Goal: Task Accomplishment & Management: Complete application form

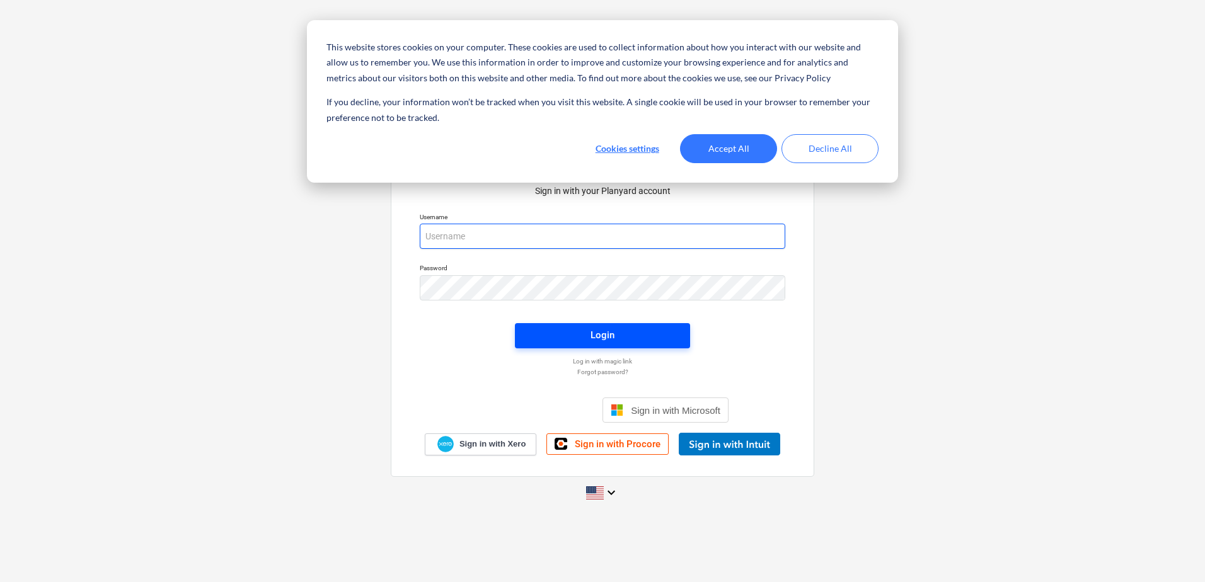
type input "[EMAIL_ADDRESS][DOMAIN_NAME]"
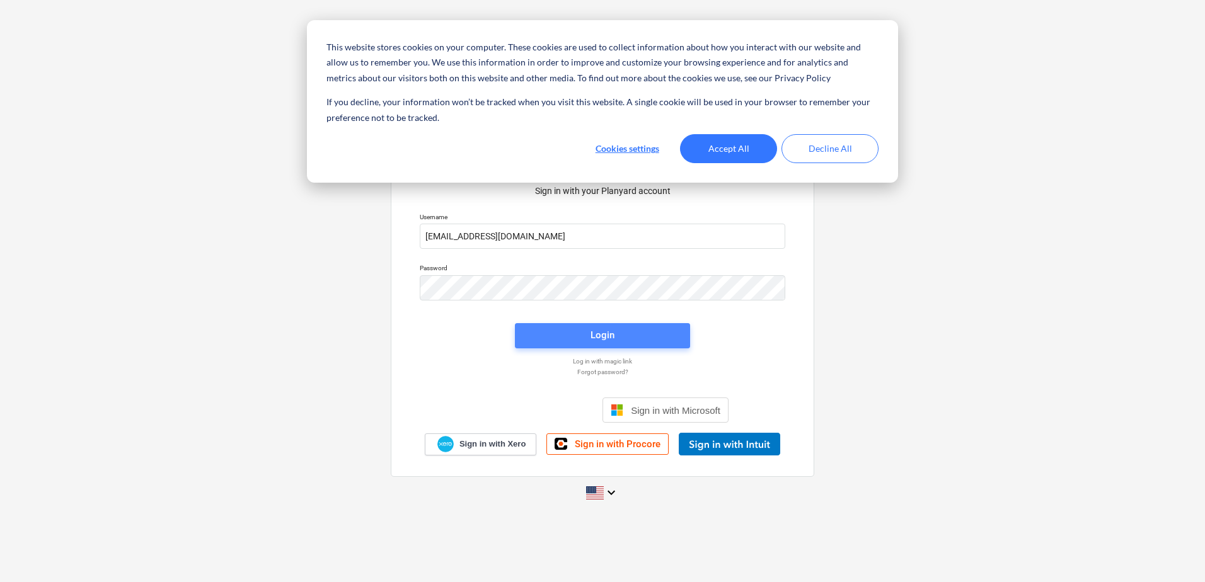
click at [601, 338] on div "Login" at bounding box center [603, 335] width 24 height 16
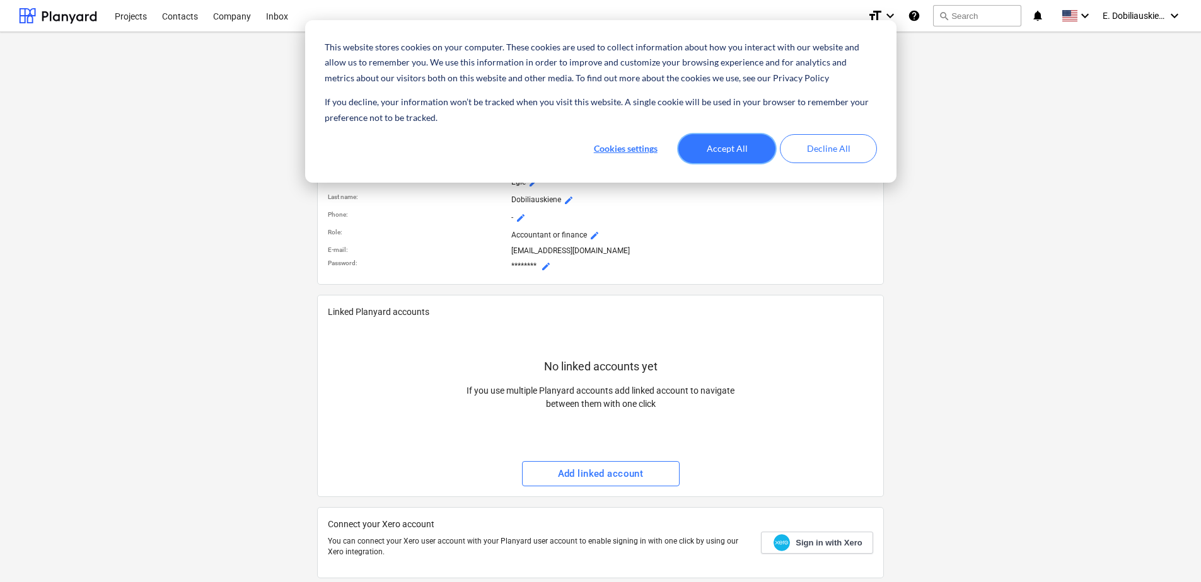
click at [727, 154] on button "Accept All" at bounding box center [726, 148] width 97 height 29
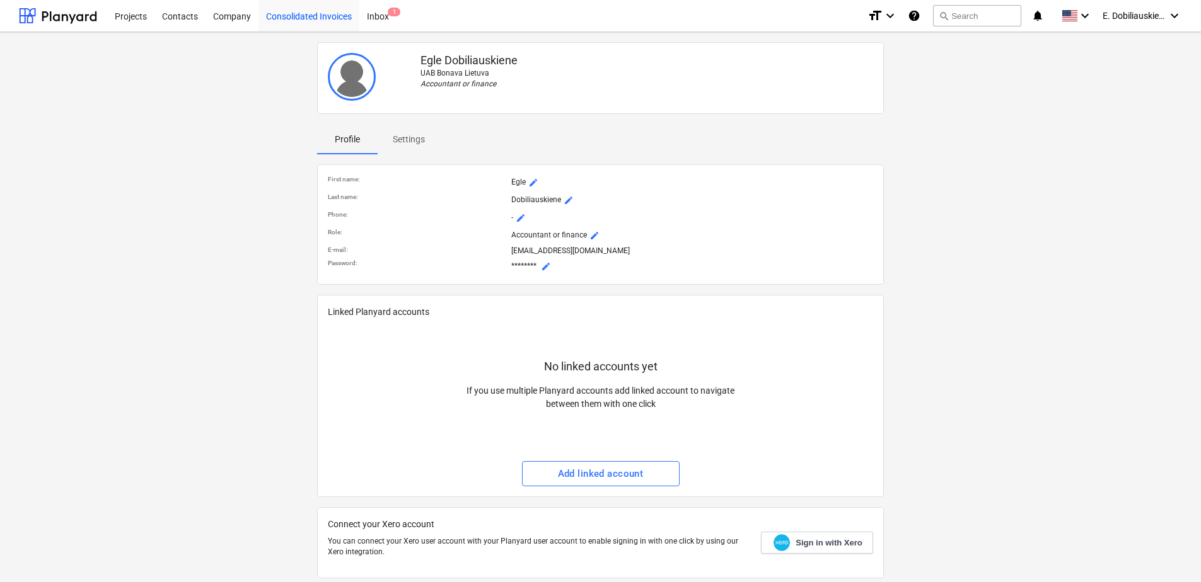
click at [282, 18] on div "Consolidated Invoices" at bounding box center [308, 15] width 101 height 32
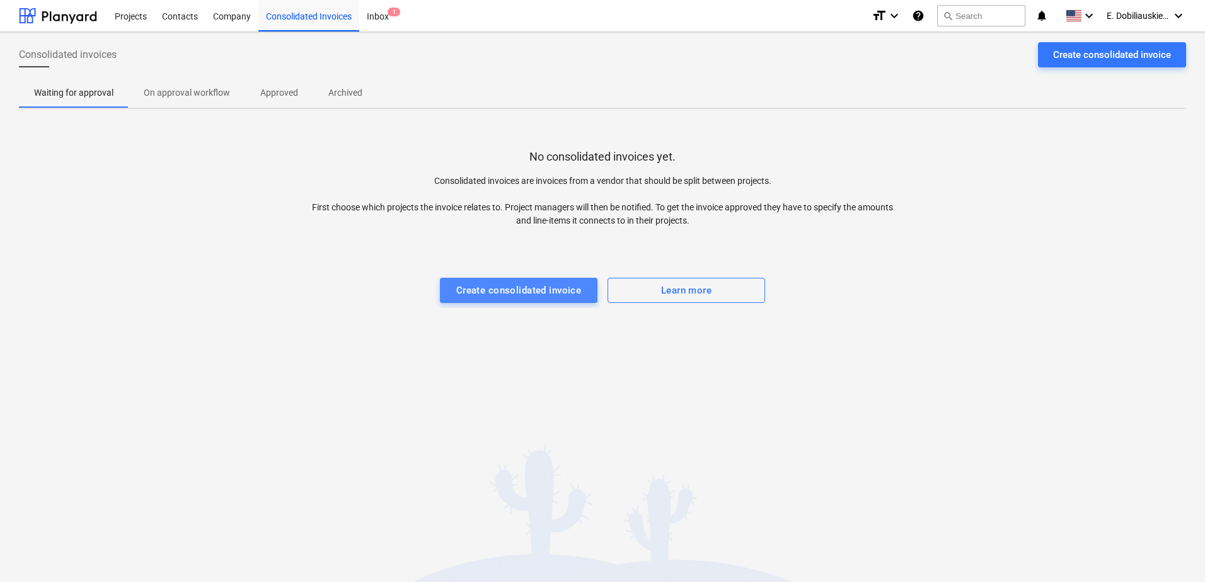
click at [526, 293] on div "Create consolidated invoice" at bounding box center [518, 290] width 125 height 16
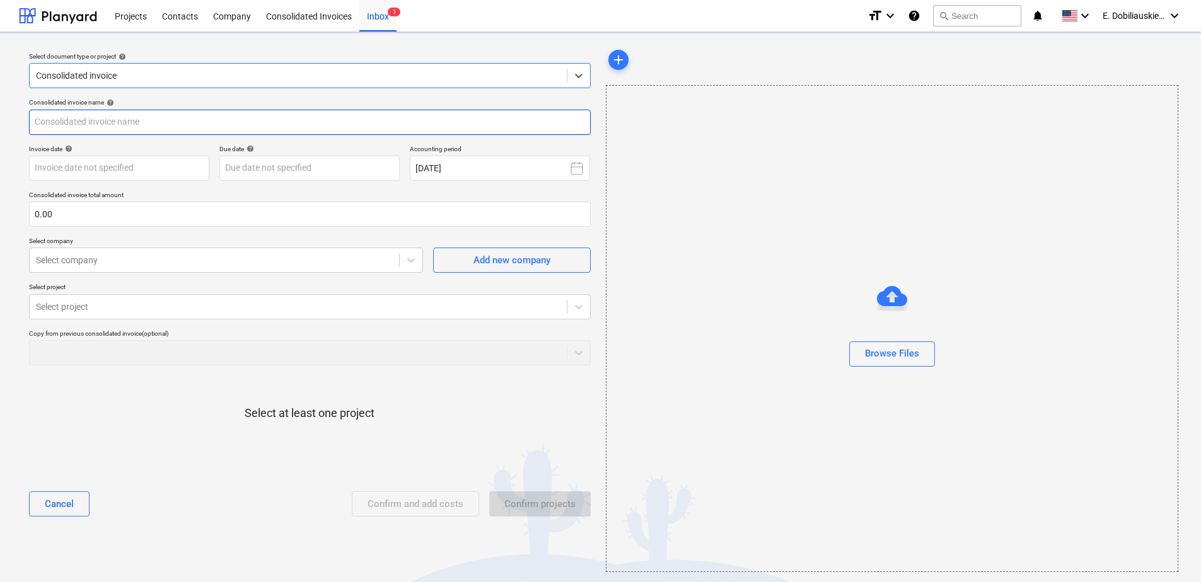
type input "Site cost allocation P9.pdf"
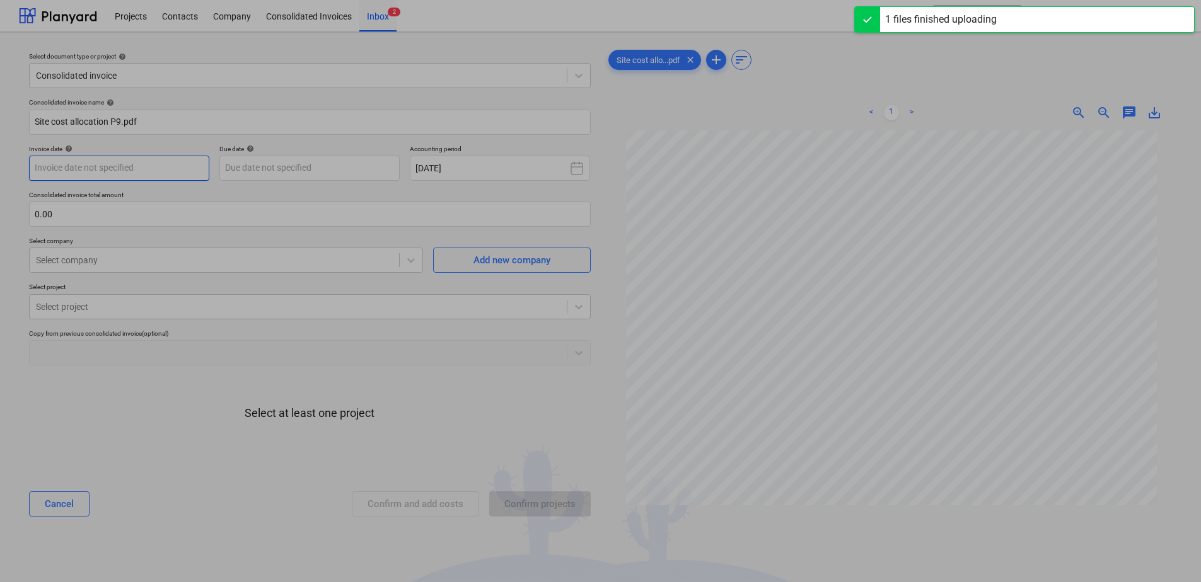
click at [141, 173] on body "This website stores cookies on your computer. These cookies are used to collect…" at bounding box center [600, 291] width 1201 height 582
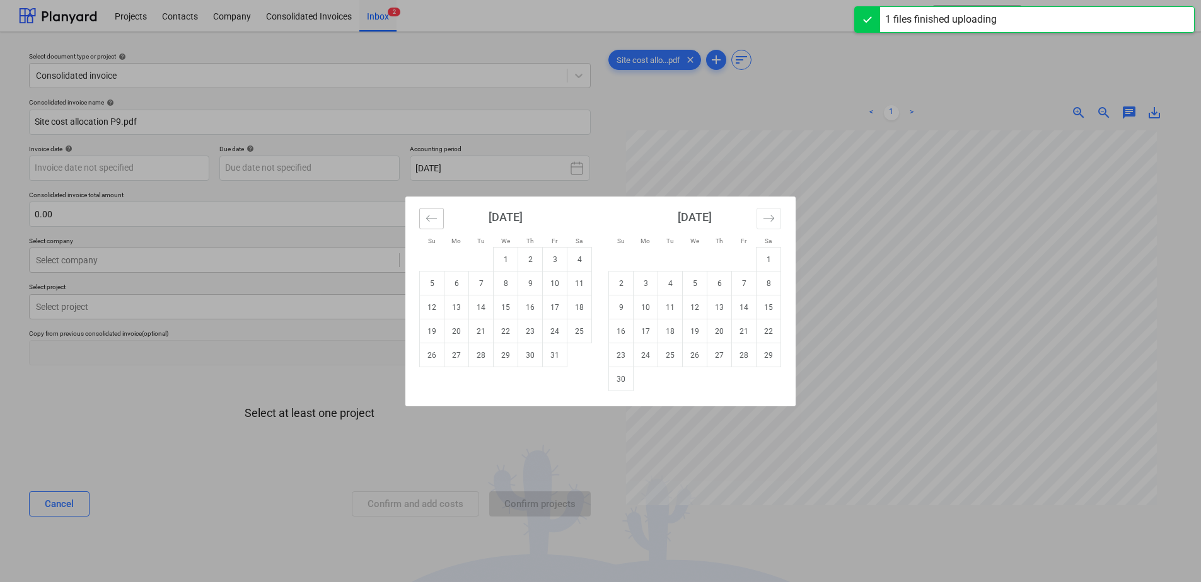
click at [428, 217] on icon "Move backward to switch to the previous month." at bounding box center [431, 218] width 12 height 12
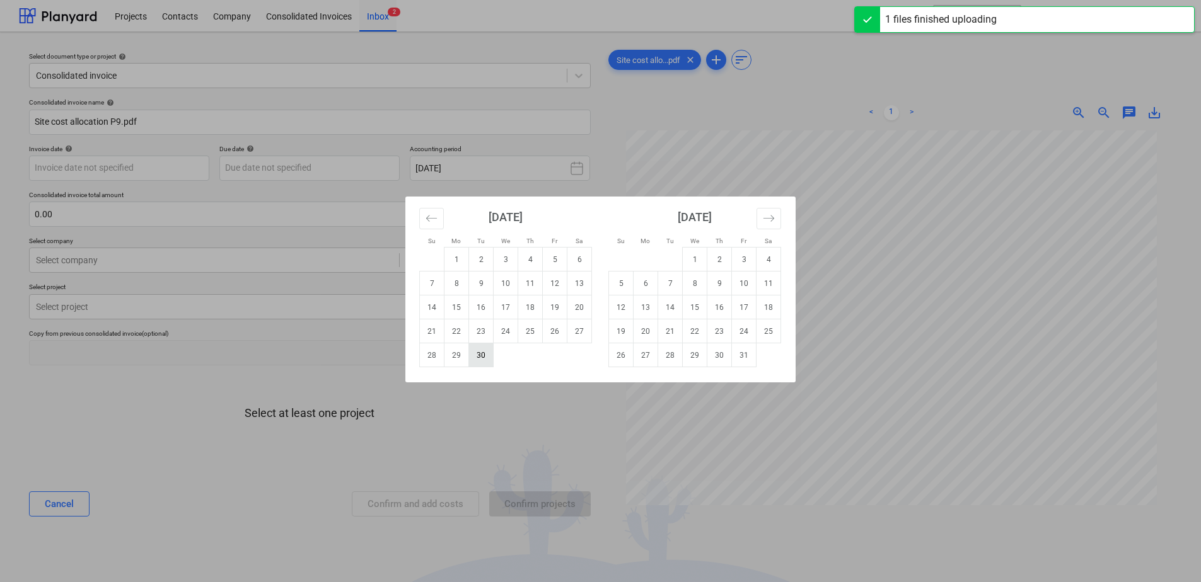
click at [489, 360] on td "30" at bounding box center [481, 355] width 25 height 24
type input "[DATE]"
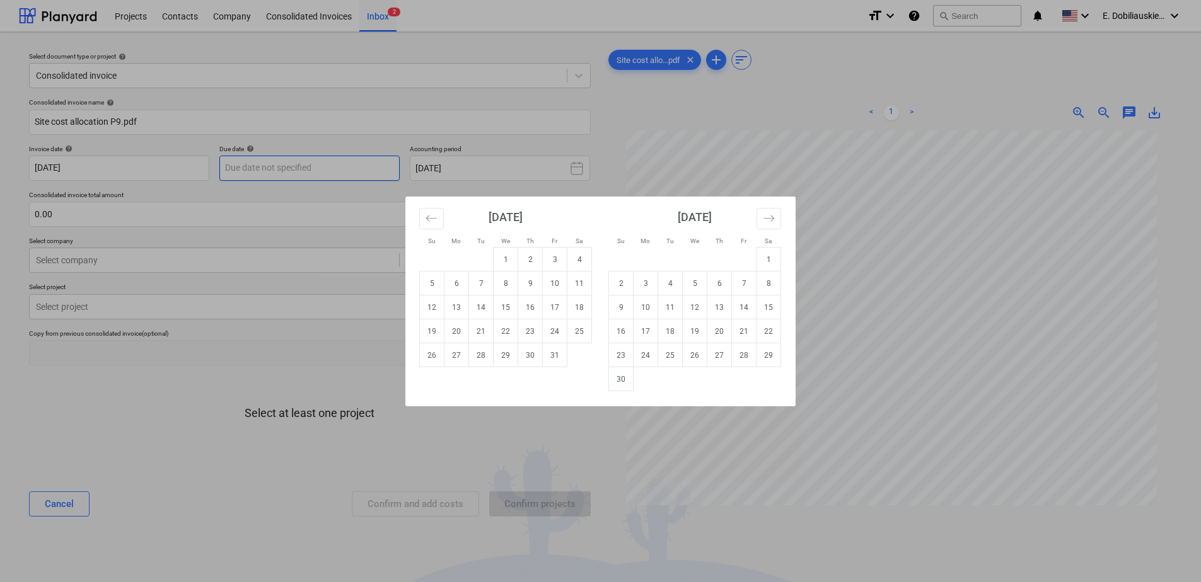
click at [355, 166] on body "This website stores cookies on your computer. These cookies are used to collect…" at bounding box center [600, 291] width 1201 height 582
click at [431, 222] on icon "Move backward to switch to the previous month." at bounding box center [431, 218] width 12 height 12
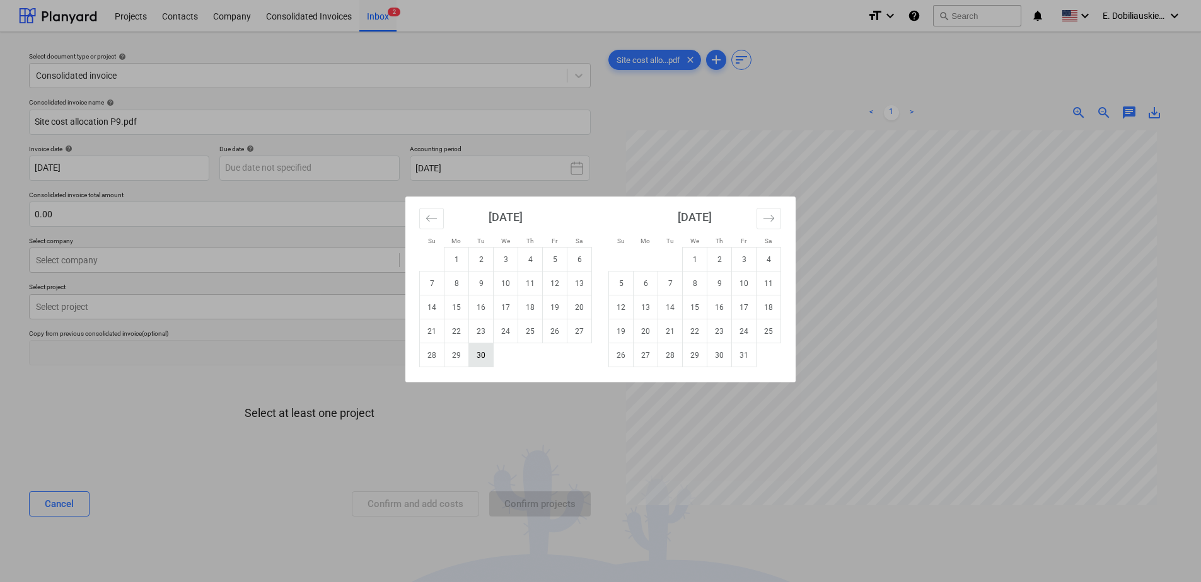
click at [485, 354] on td "30" at bounding box center [481, 355] width 25 height 24
type input "[DATE]"
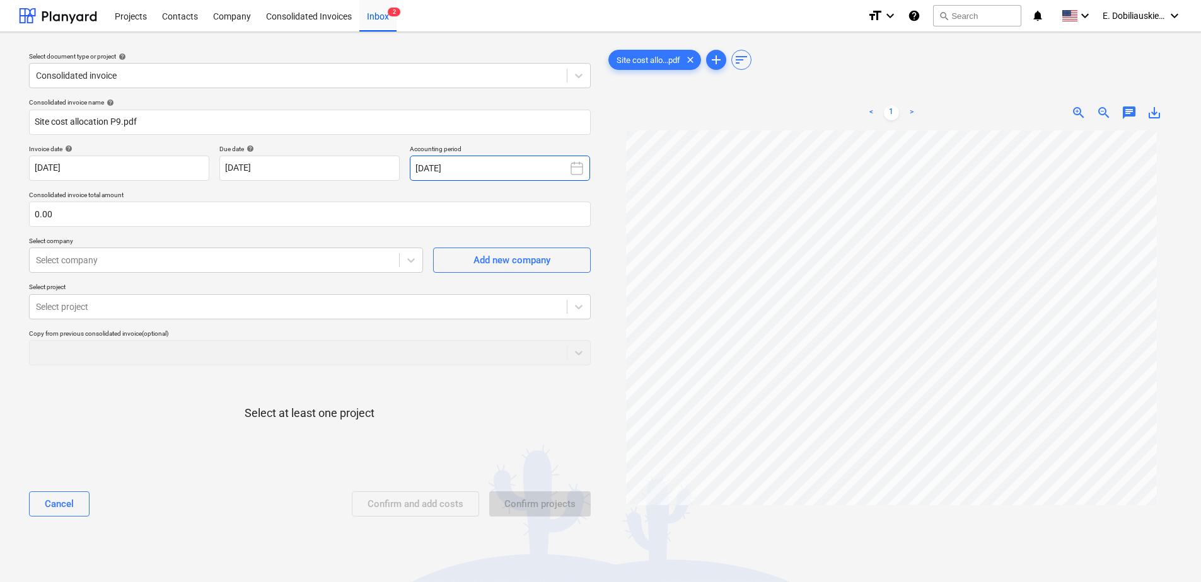
click at [529, 167] on button "October 2025" at bounding box center [500, 168] width 180 height 25
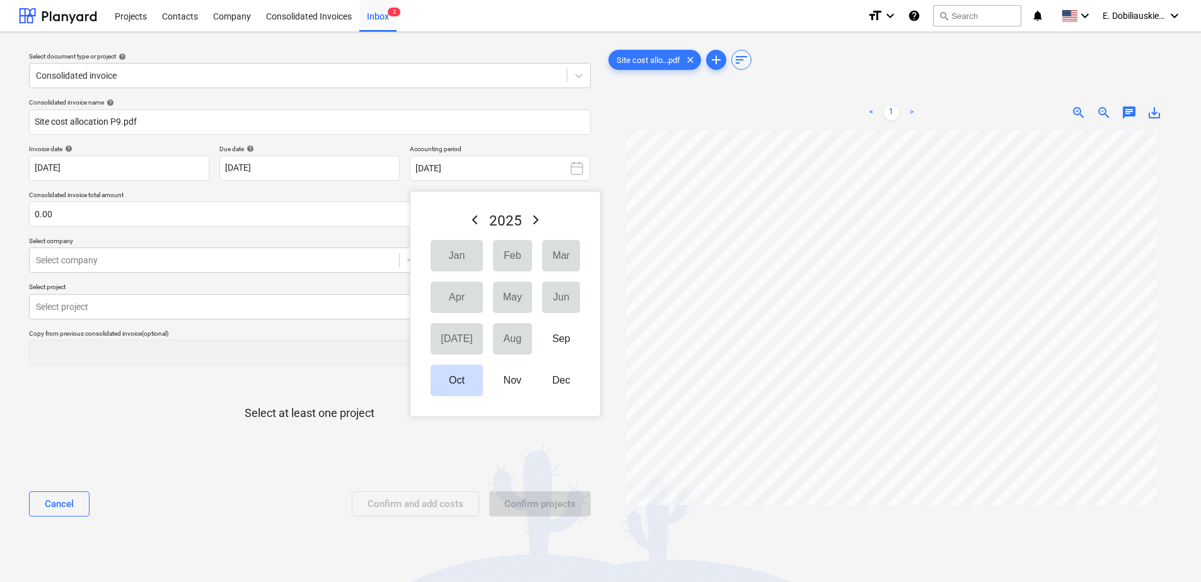
click at [543, 339] on button "Sep" at bounding box center [561, 339] width 38 height 32
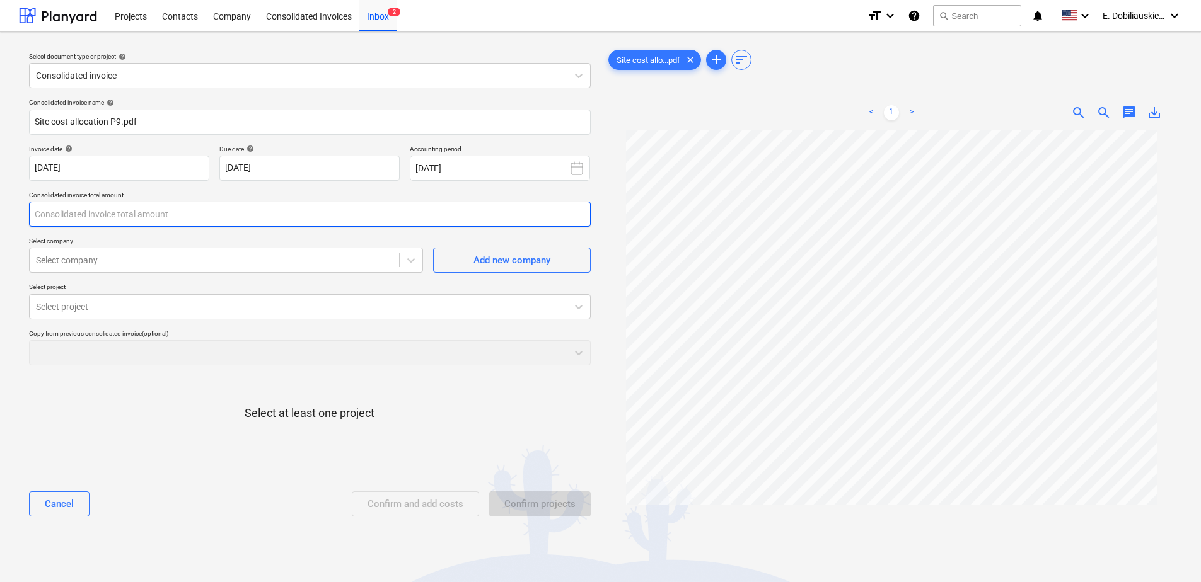
click at [151, 215] on input "text" at bounding box center [310, 214] width 562 height 25
type input "0.00"
click at [171, 219] on input "text" at bounding box center [310, 214] width 562 height 25
type input "53,692.69"
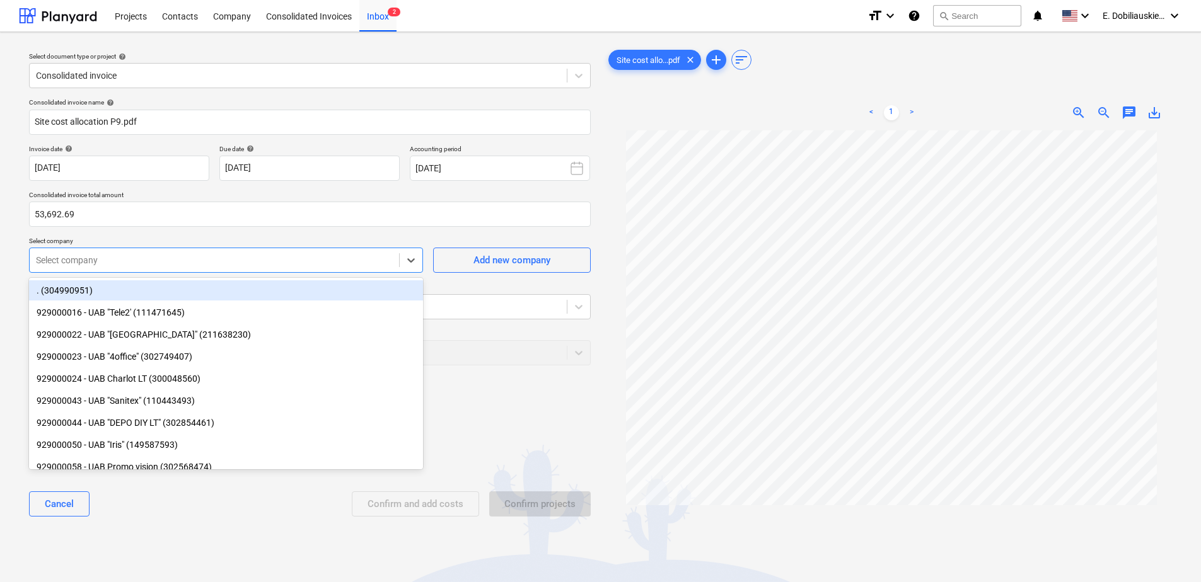
click at [196, 268] on div "Select company" at bounding box center [214, 260] width 369 height 18
type input "sit"
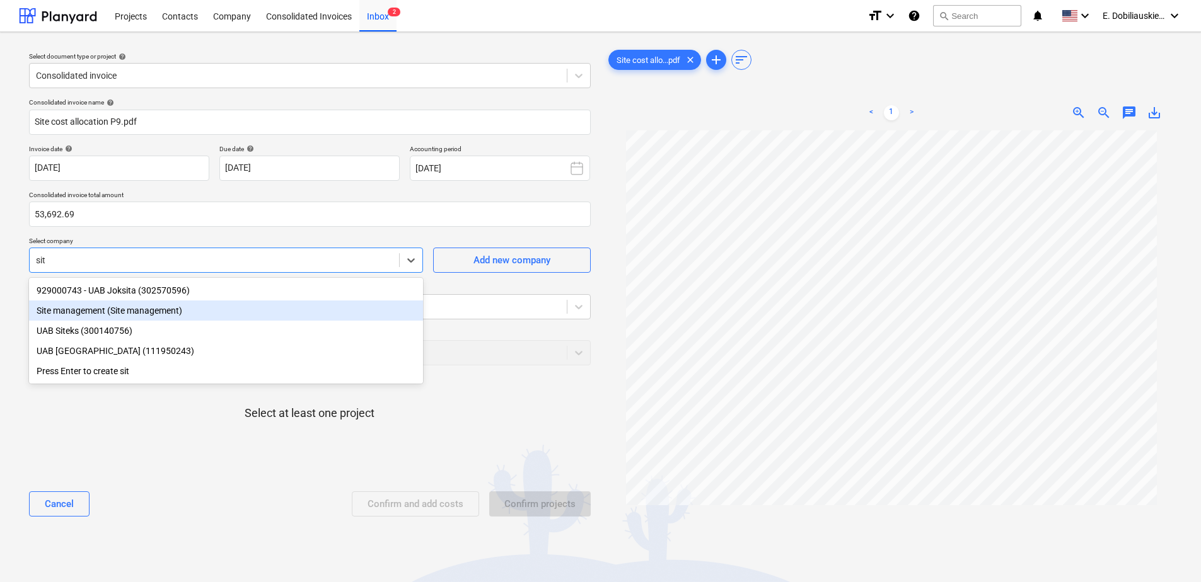
click at [184, 320] on div "Site management (Site management)" at bounding box center [226, 311] width 394 height 20
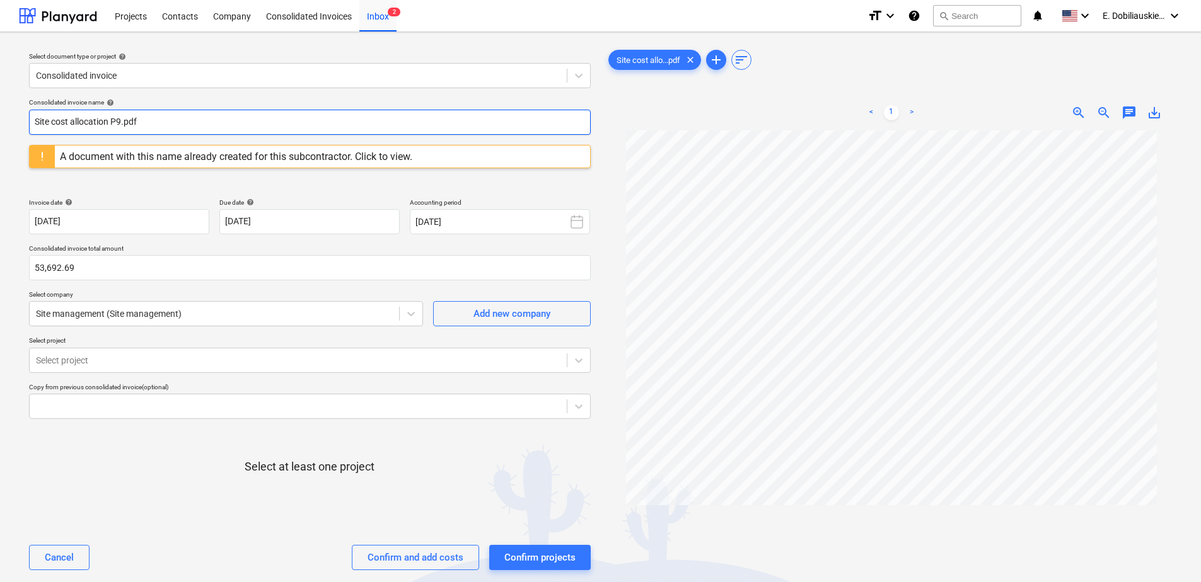
click at [178, 118] on input "Site cost allocation P9.pdf" at bounding box center [310, 122] width 562 height 25
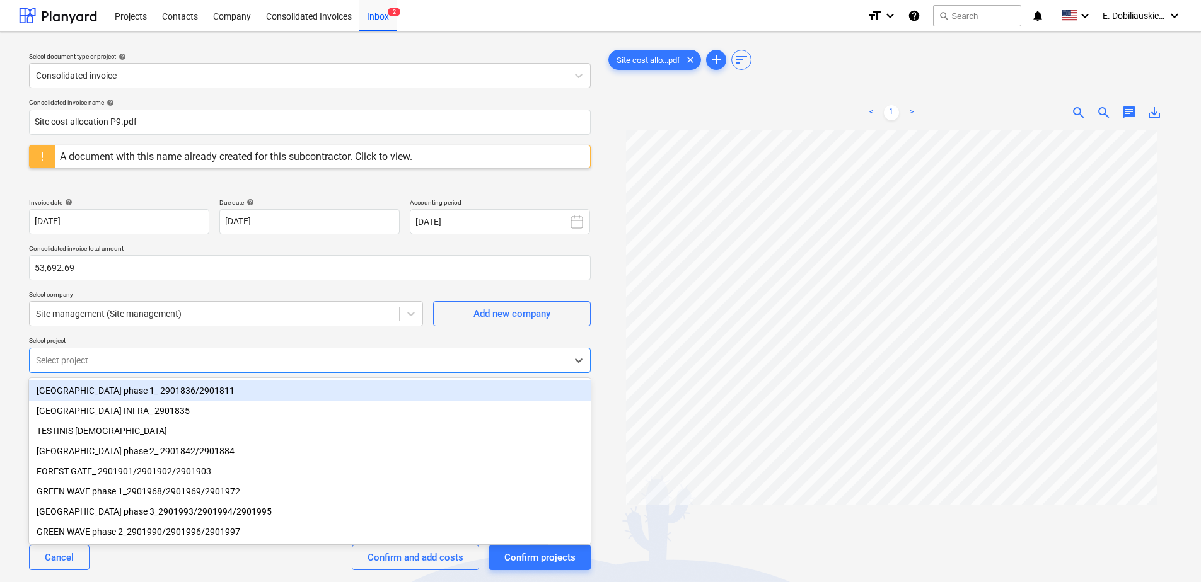
click at [127, 363] on div at bounding box center [298, 360] width 524 height 13
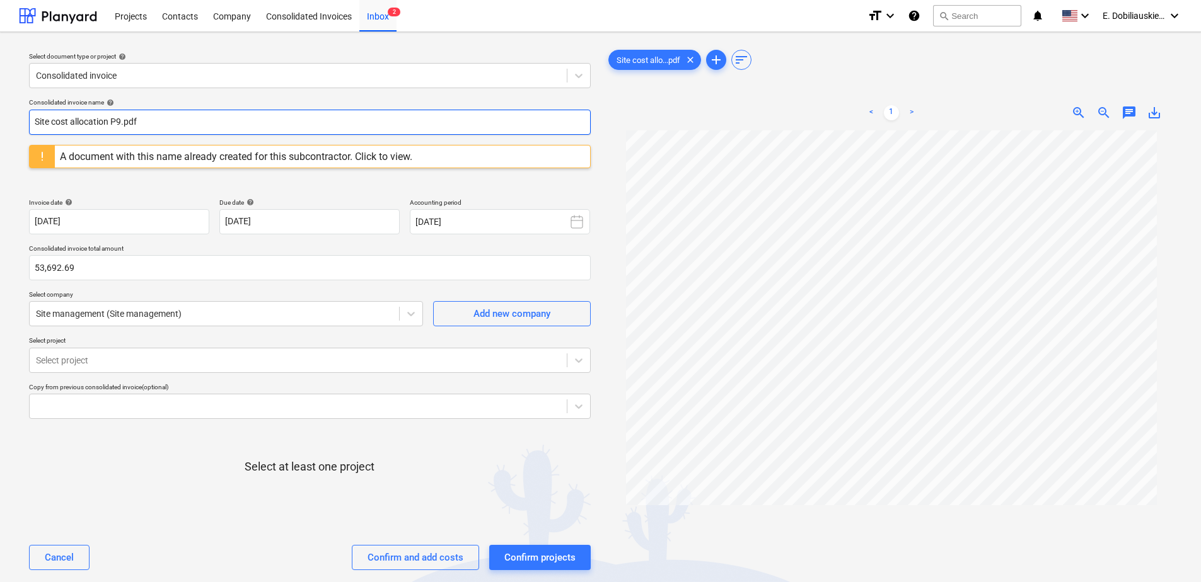
click at [169, 118] on input "Site cost allocation P9.pdf" at bounding box center [310, 122] width 562 height 25
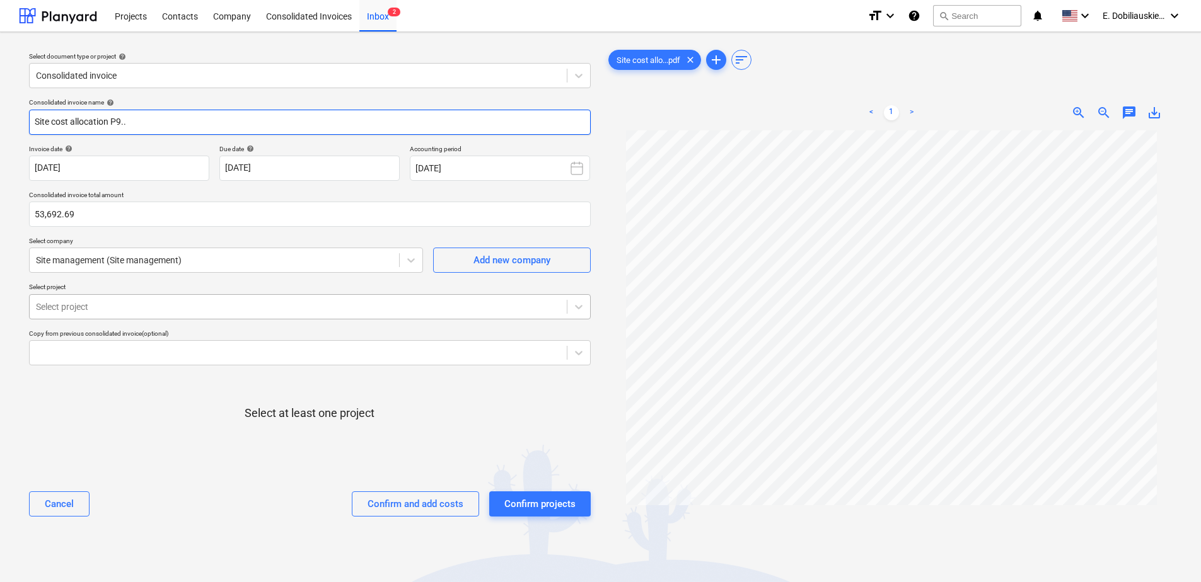
type input "Site cost allocation P9.."
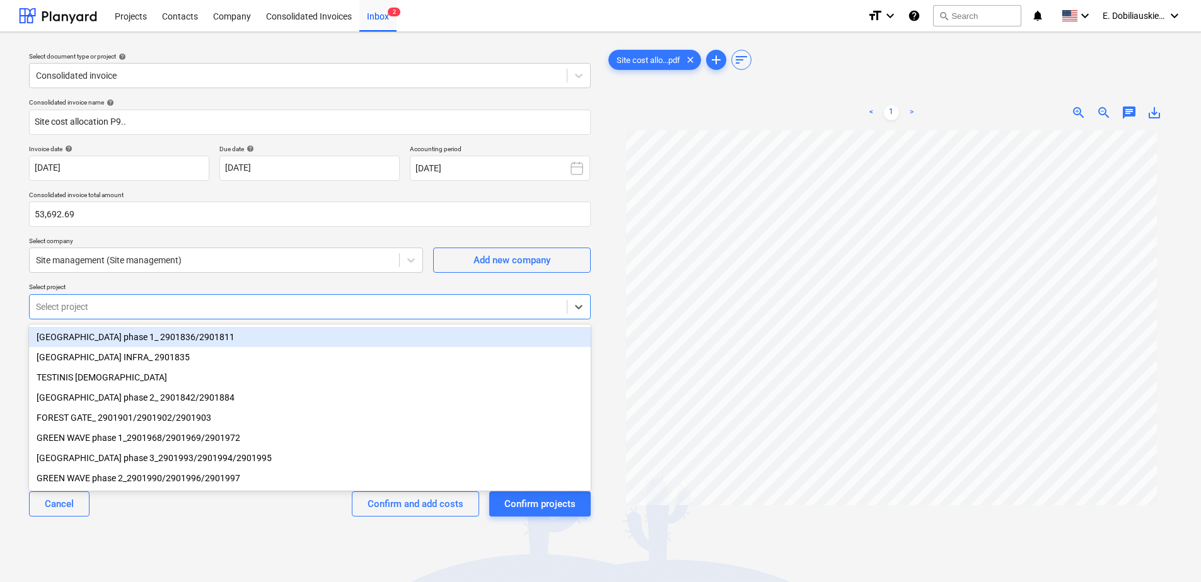
click at [148, 310] on div at bounding box center [298, 307] width 524 height 13
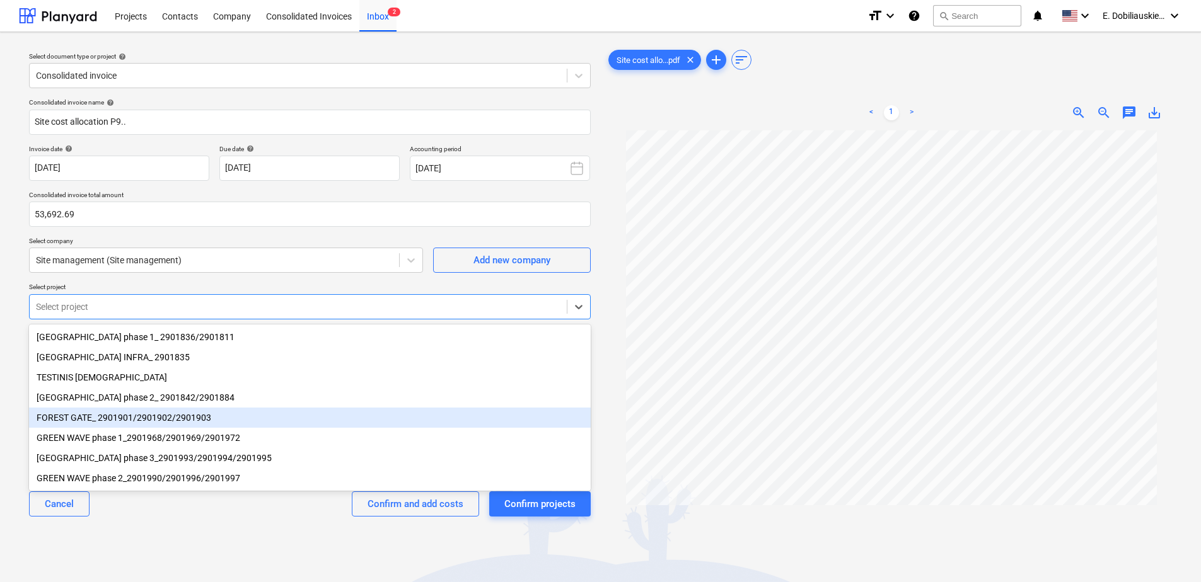
click at [190, 427] on div "FOREST GATE_ 2901901/2901902/2901903" at bounding box center [310, 418] width 562 height 20
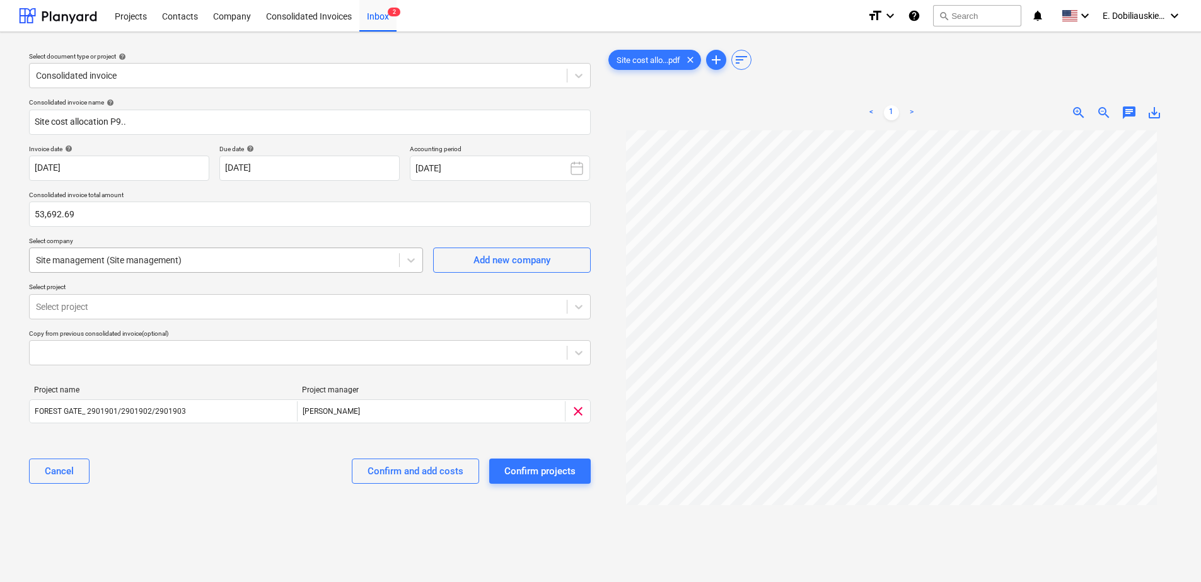
click at [192, 259] on div at bounding box center [214, 260] width 357 height 13
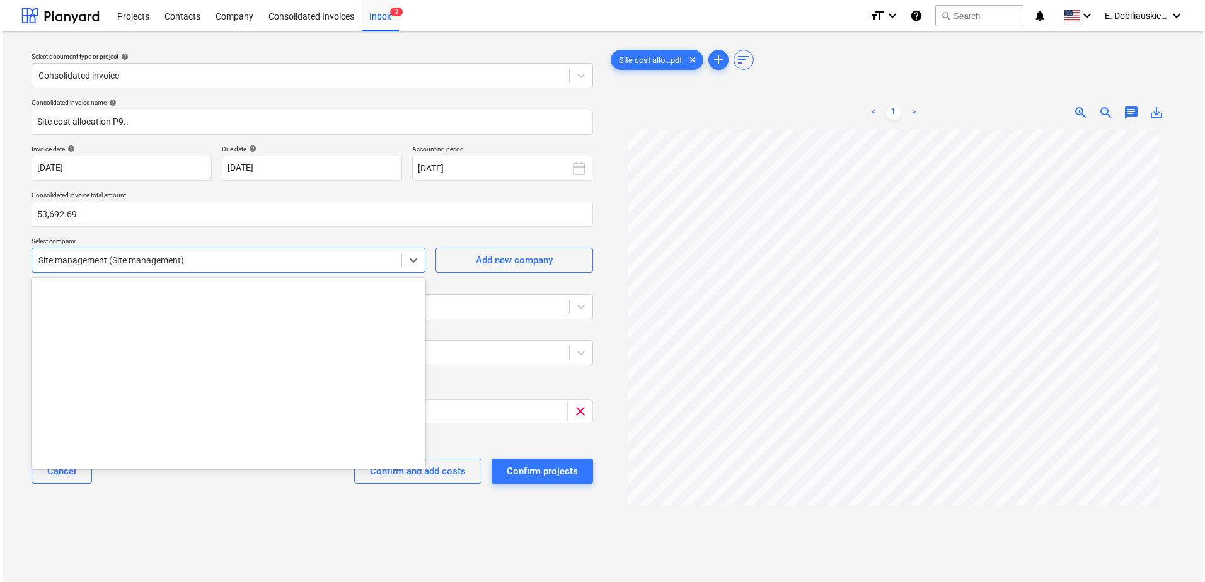
scroll to position [6419, 0]
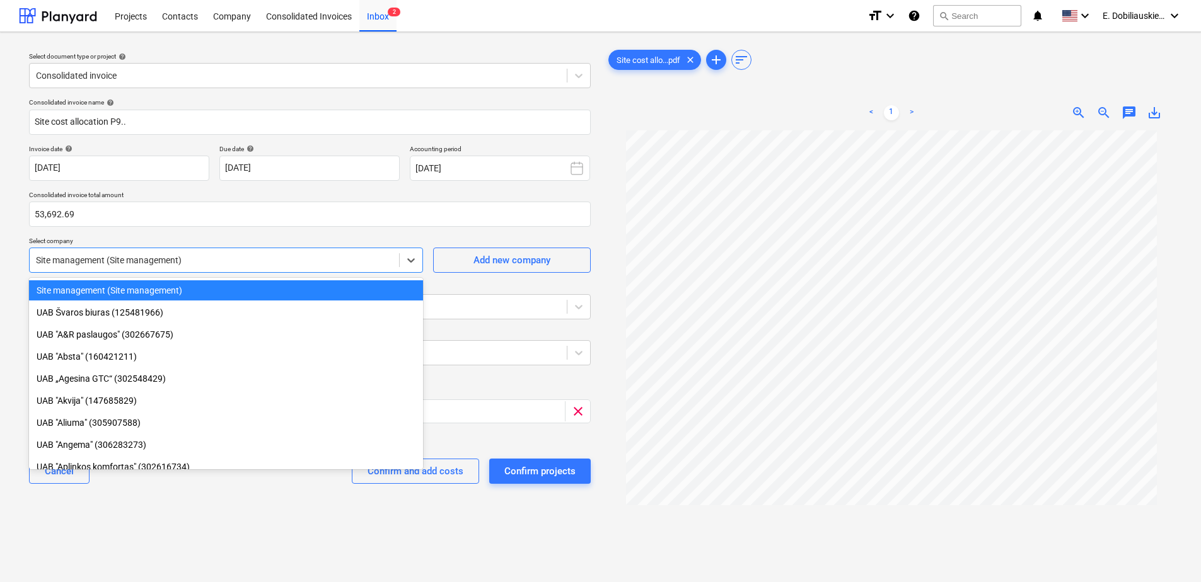
click at [190, 255] on div at bounding box center [214, 260] width 357 height 13
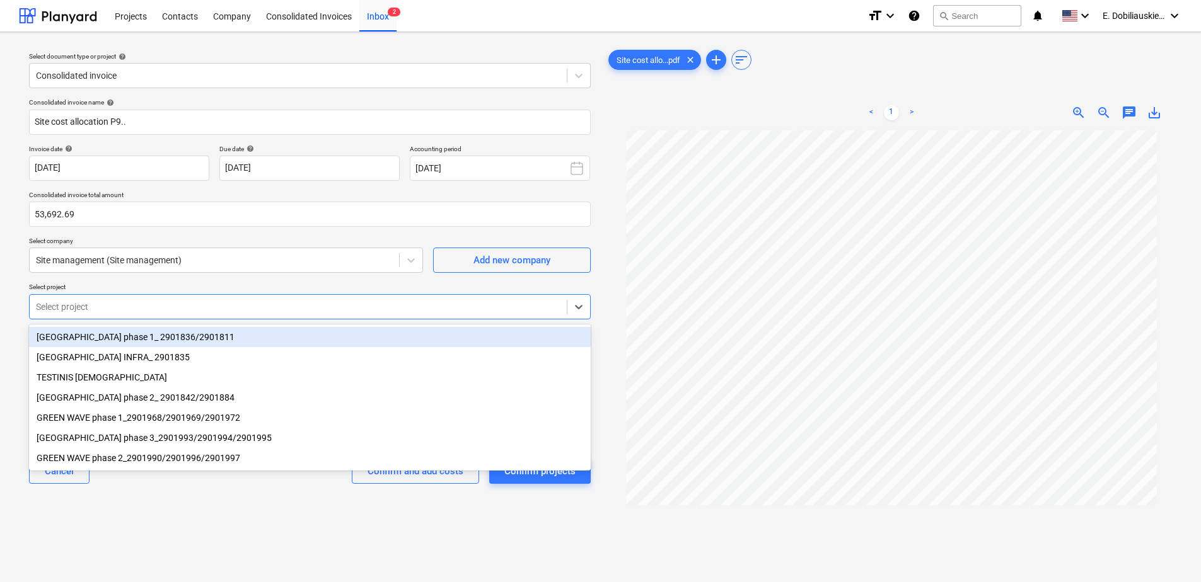
click at [172, 306] on div at bounding box center [298, 307] width 524 height 13
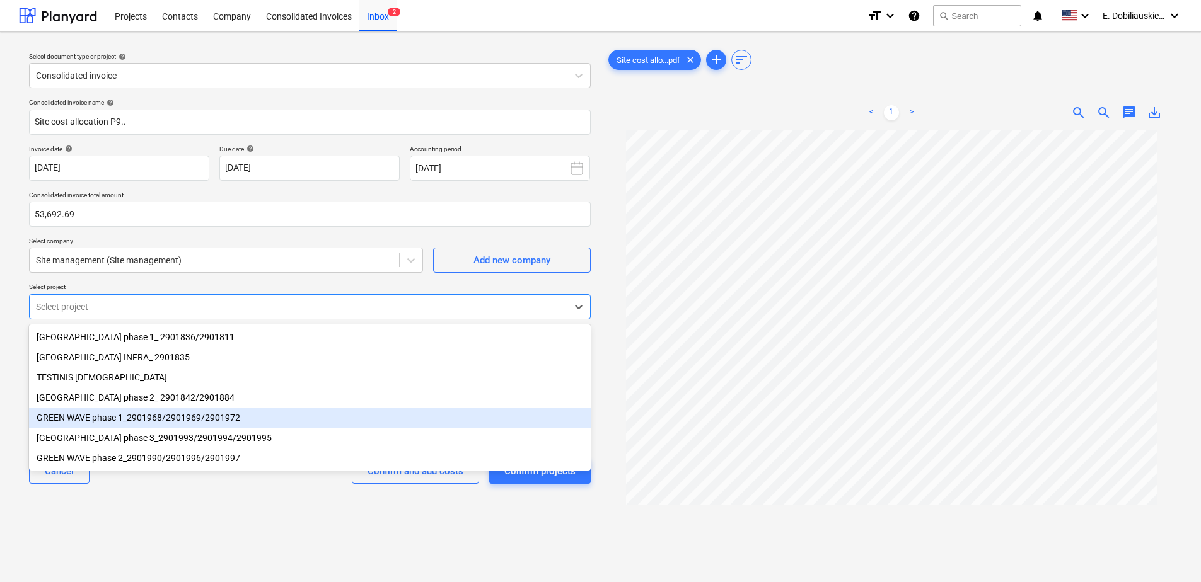
click at [239, 424] on div "GREEN WAVE phase 1_2901968/2901969/2901972" at bounding box center [310, 418] width 562 height 20
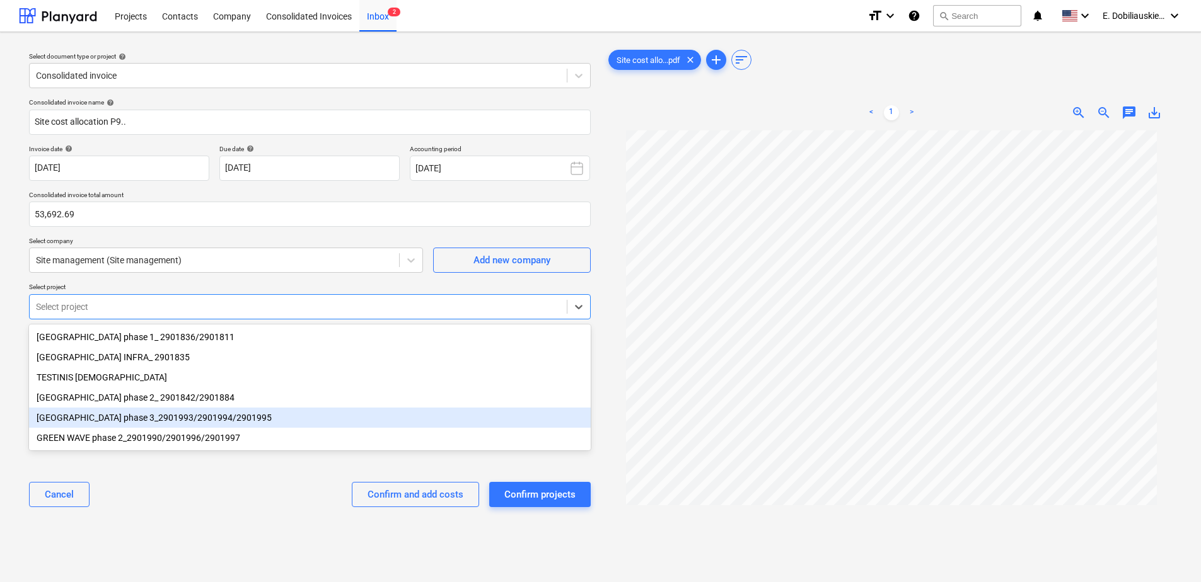
click at [237, 423] on div "[GEOGRAPHIC_DATA] phase 3_2901993/2901994/2901995" at bounding box center [310, 418] width 562 height 20
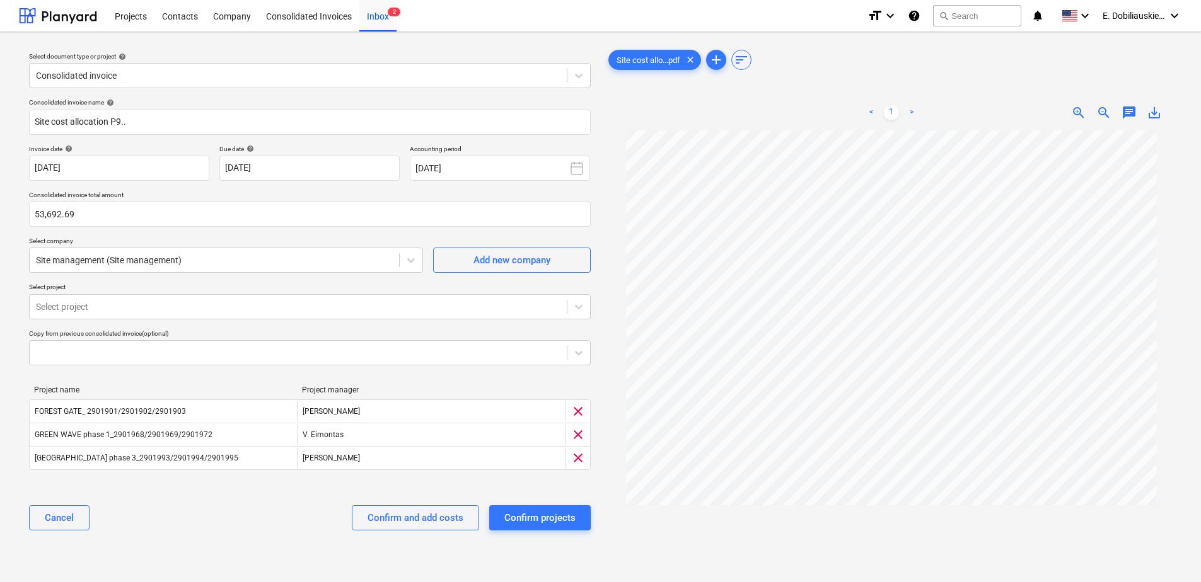
click at [243, 536] on div "Cancel Confirm and add costs Confirm projects" at bounding box center [310, 517] width 562 height 45
click at [547, 521] on div "Confirm projects" at bounding box center [539, 518] width 71 height 16
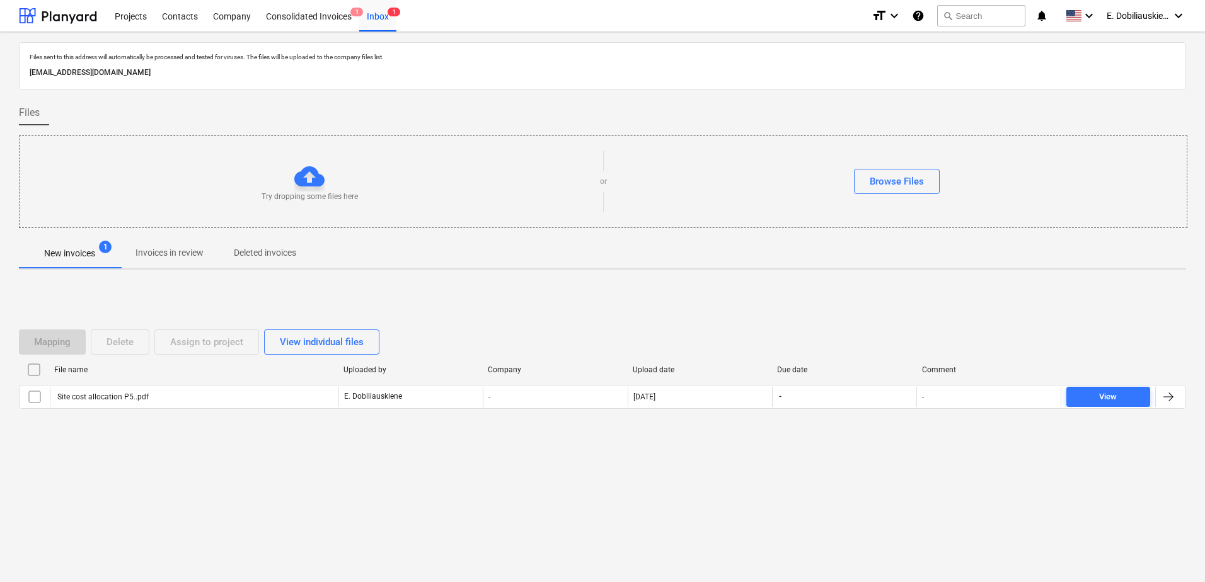
click at [50, 452] on div "Mapping Delete Assign to project View individual files File name Uploaded by Co…" at bounding box center [602, 374] width 1167 height 189
click at [78, 449] on div "Mapping Delete Assign to project View individual files File name Uploaded by Co…" at bounding box center [602, 374] width 1167 height 189
click at [289, 18] on div "Consolidated Invoices 1" at bounding box center [308, 15] width 101 height 32
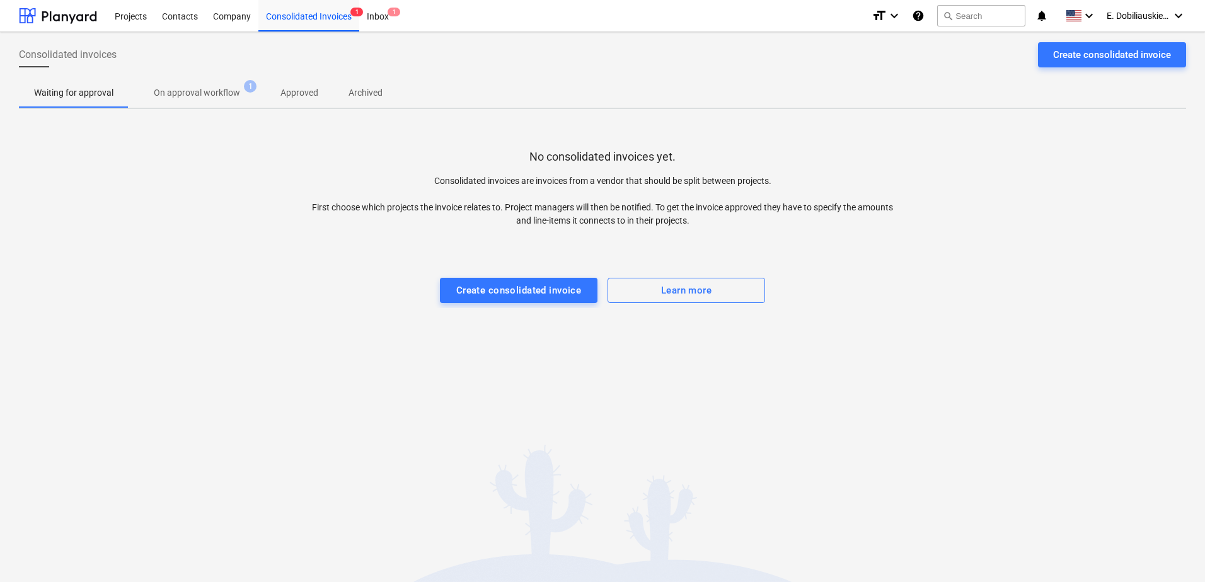
click at [202, 106] on button "On approval workflow 1" at bounding box center [197, 93] width 137 height 30
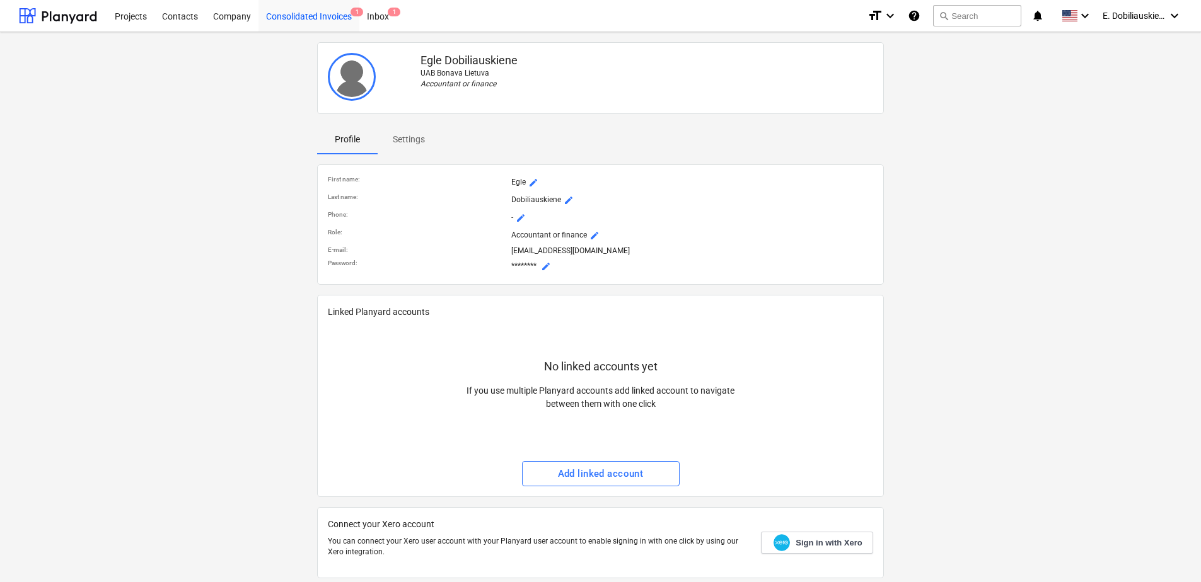
click at [321, 10] on div "Consolidated Invoices 1" at bounding box center [308, 15] width 101 height 32
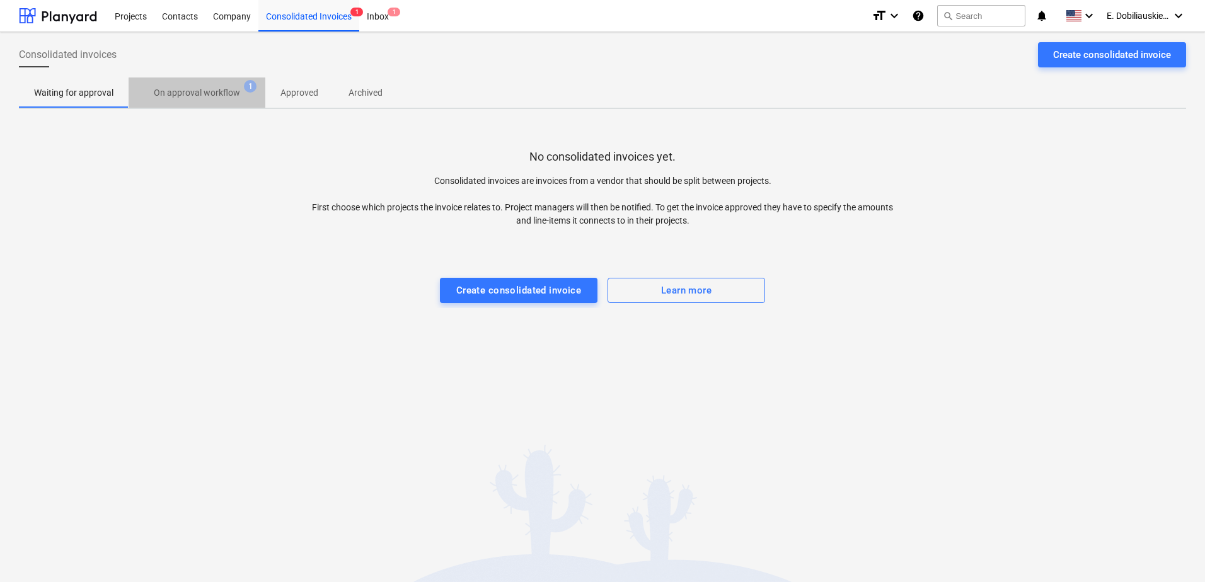
click at [218, 98] on p "On approval workflow" at bounding box center [197, 92] width 86 height 13
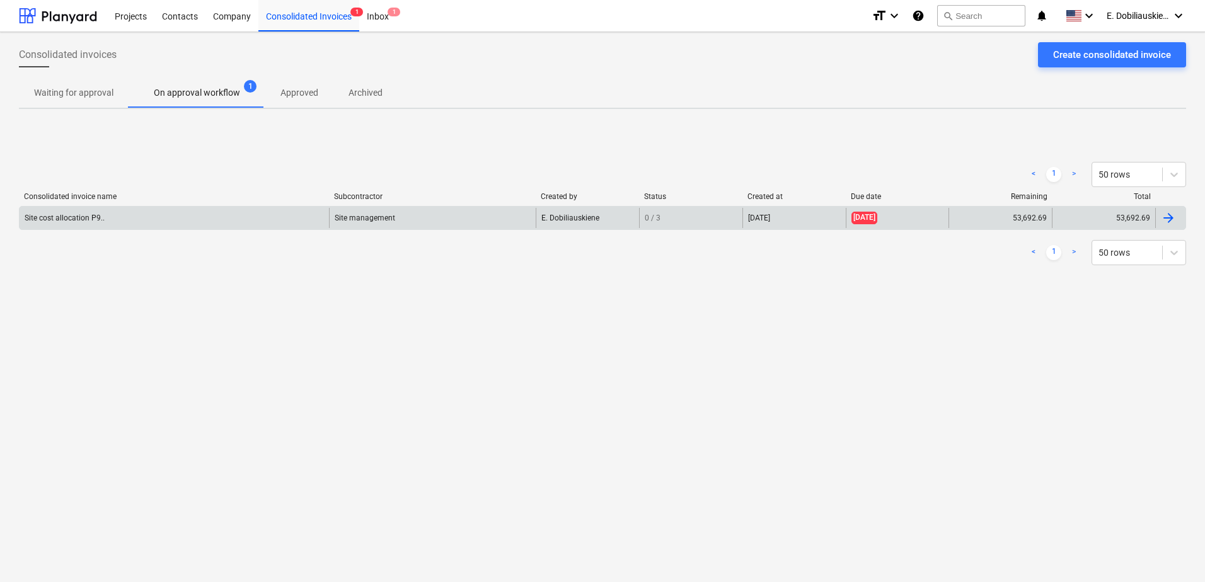
click at [234, 219] on div "Site cost allocation P9.." at bounding box center [174, 218] width 309 height 20
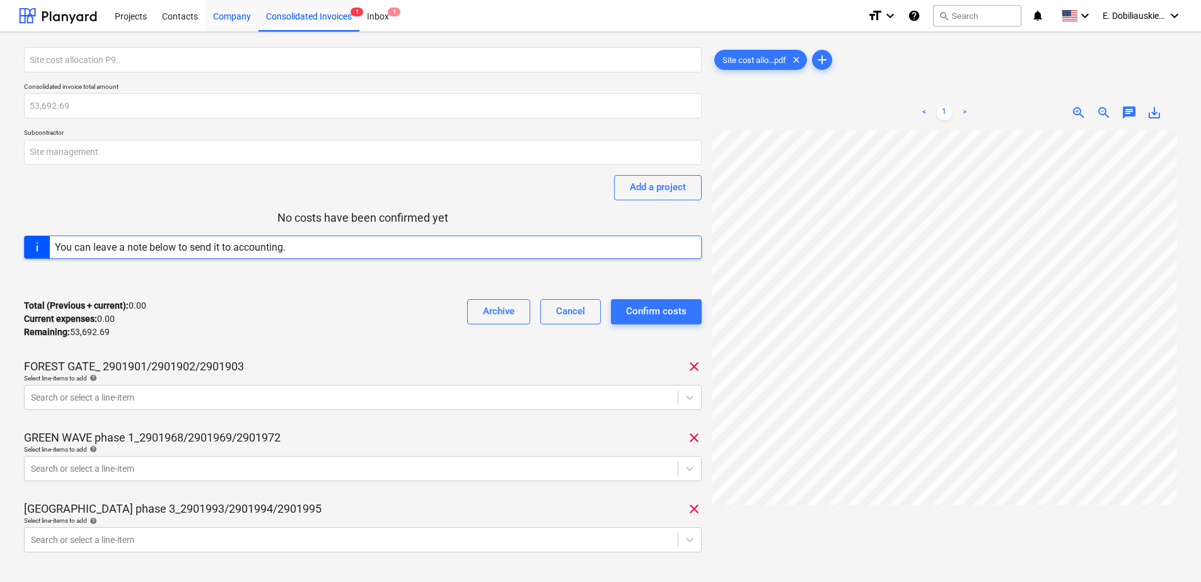
click at [224, 14] on div "Company" at bounding box center [231, 15] width 53 height 32
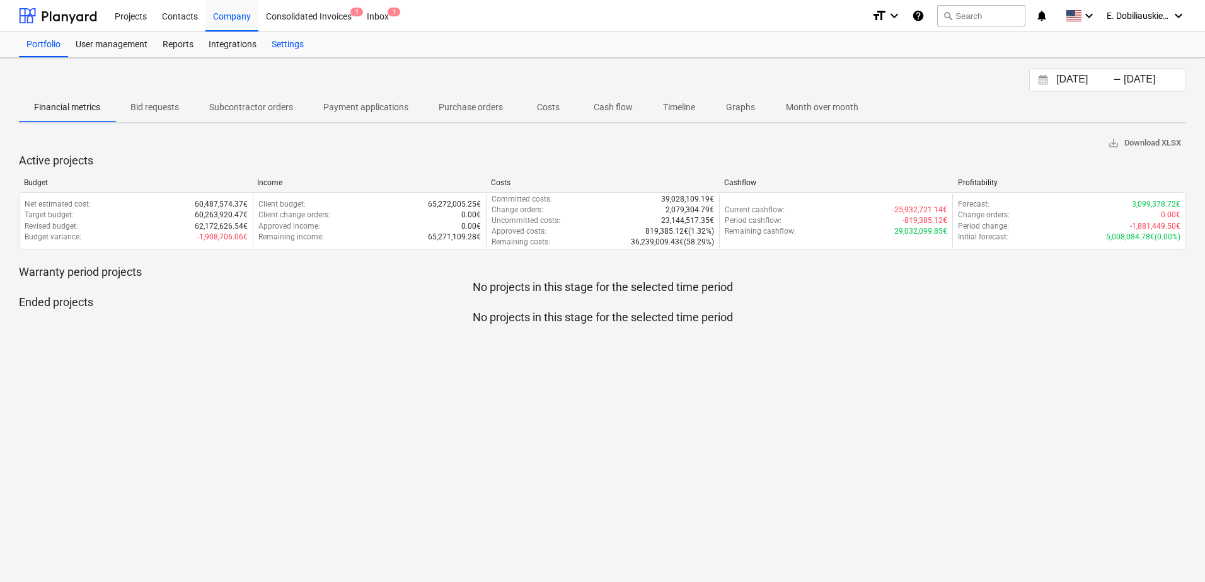
click at [282, 42] on div "Settings" at bounding box center [287, 44] width 47 height 25
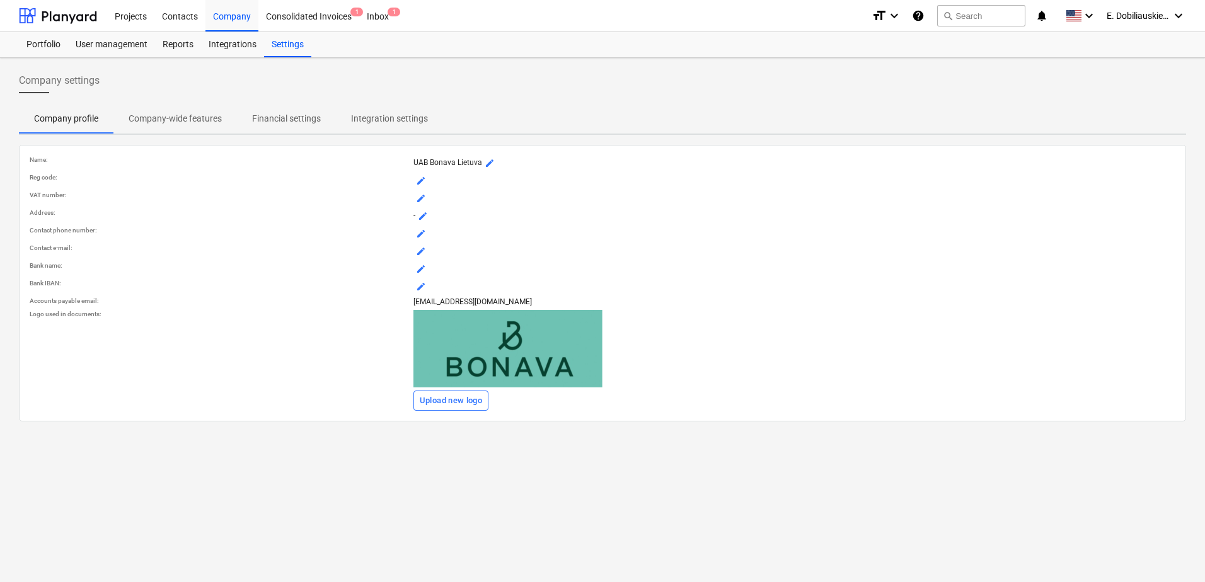
click at [298, 122] on p "Financial settings" at bounding box center [286, 118] width 69 height 13
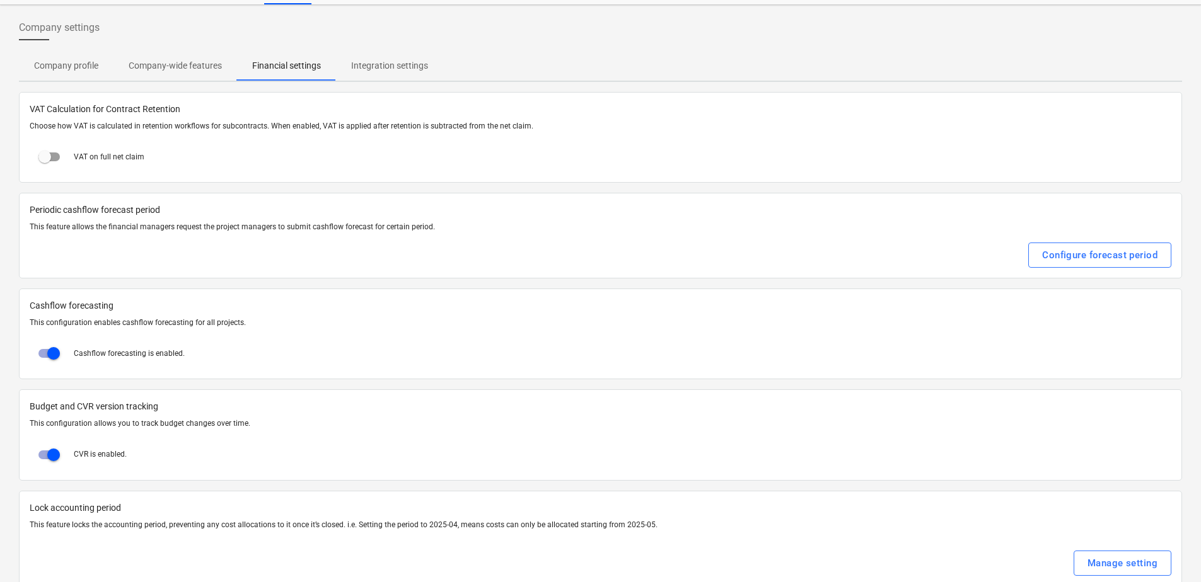
scroll to position [78, 0]
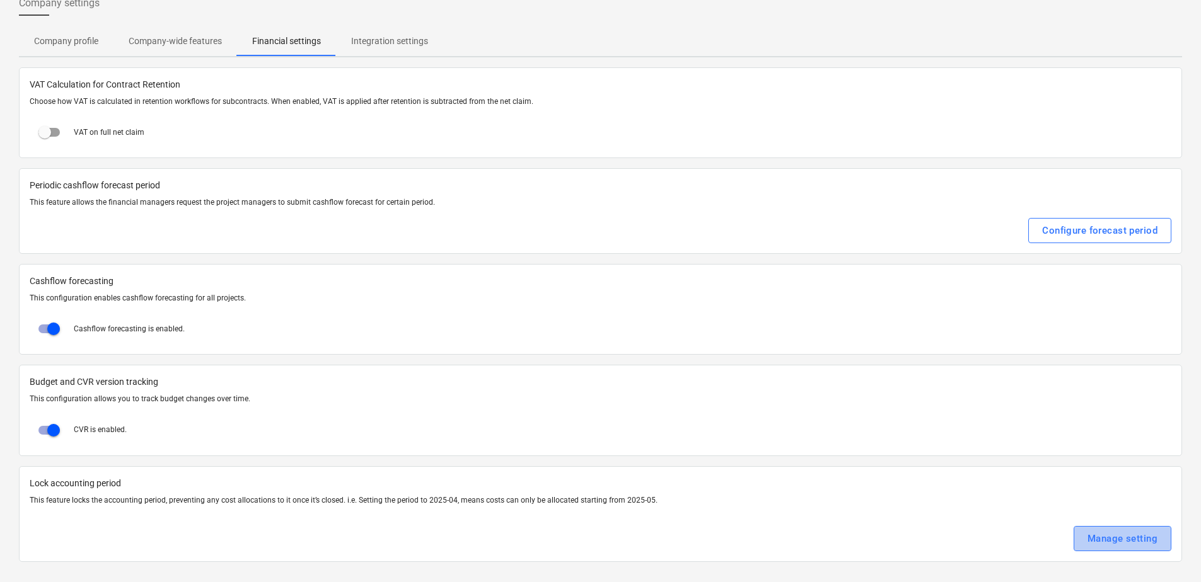
click at [1112, 533] on div "Manage setting" at bounding box center [1122, 539] width 70 height 16
